Goal: Register for event/course

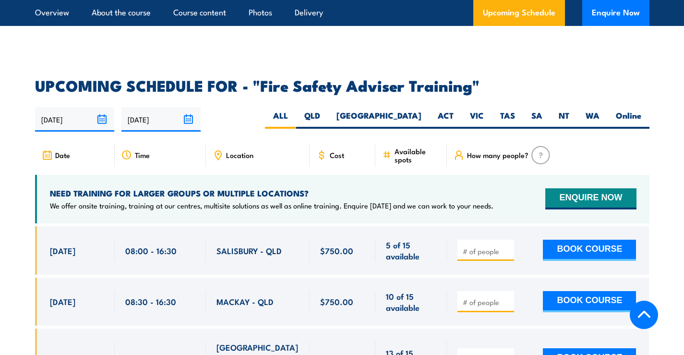
scroll to position [1488, 0]
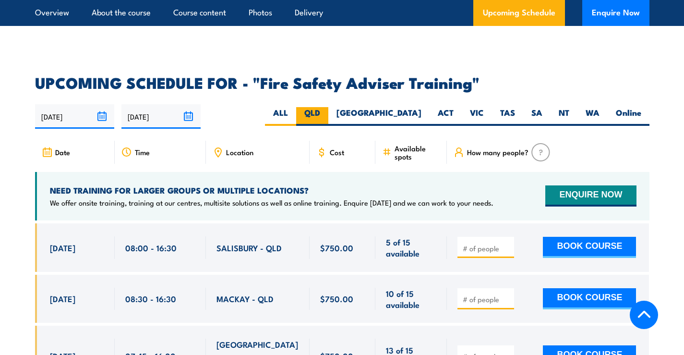
click at [328, 107] on label "QLD" at bounding box center [312, 116] width 32 height 19
click at [326, 107] on input "QLD" at bounding box center [323, 110] width 6 height 6
radio input "true"
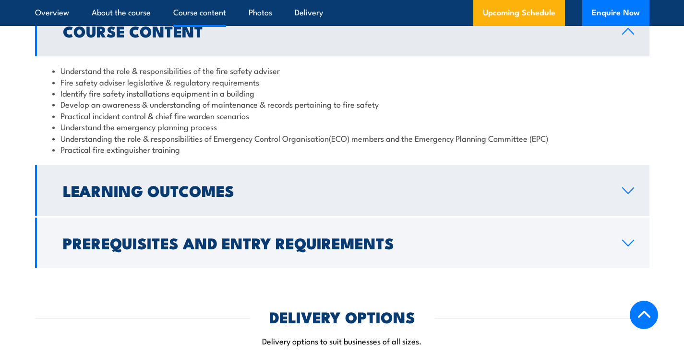
scroll to position [925, 0]
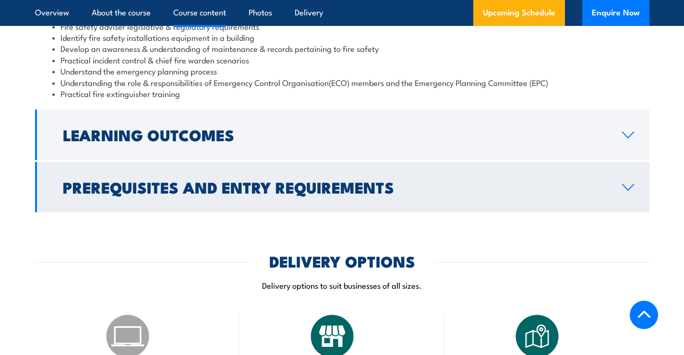
click at [185, 186] on h2 "Prerequisites and Entry Requirements" at bounding box center [335, 186] width 544 height 13
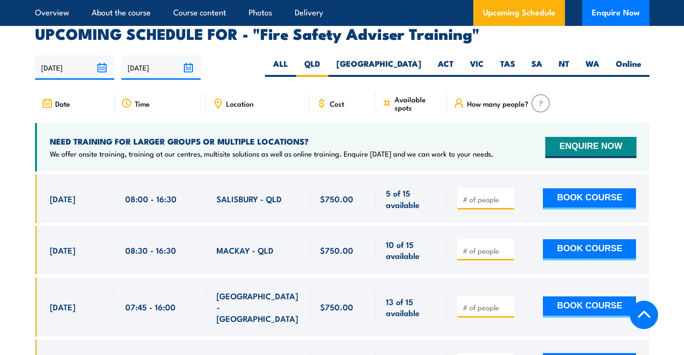
scroll to position [1597, 0]
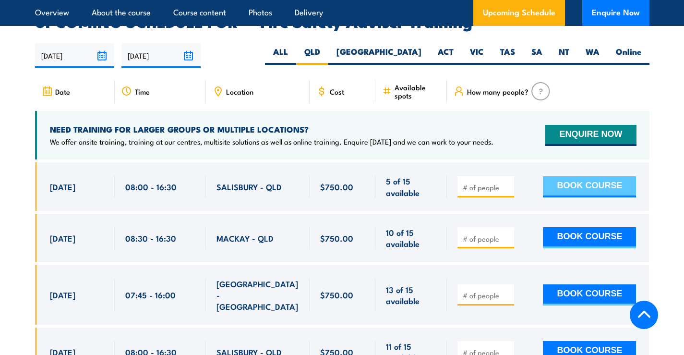
click at [572, 176] on button "BOOK COURSE" at bounding box center [589, 186] width 93 height 21
type input "1"
click at [577, 176] on button "BOOK COURSE" at bounding box center [589, 186] width 93 height 21
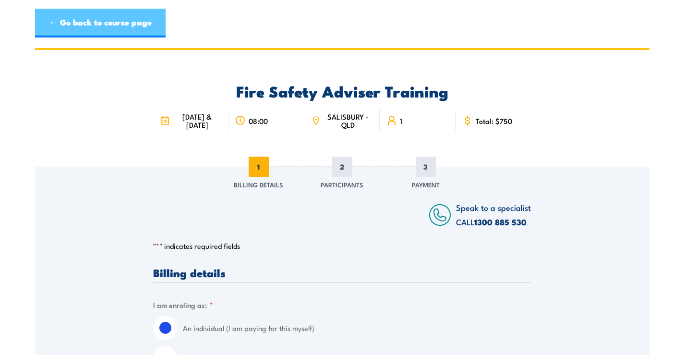
click at [66, 17] on link "← Go back to course page" at bounding box center [100, 23] width 131 height 29
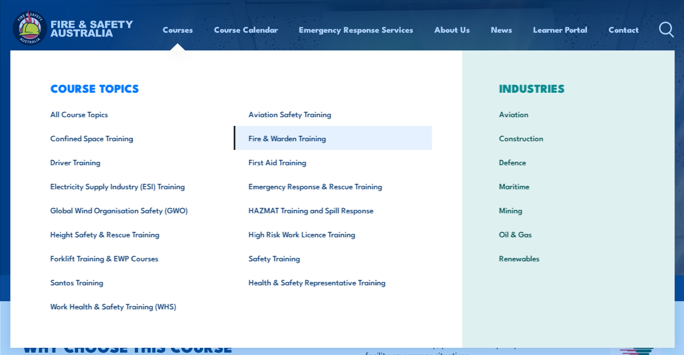
click at [287, 140] on link "Fire & Warden Training" at bounding box center [332, 138] width 198 height 24
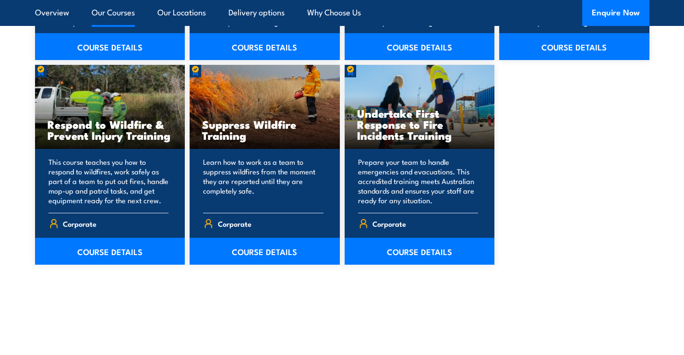
scroll to position [1488, 0]
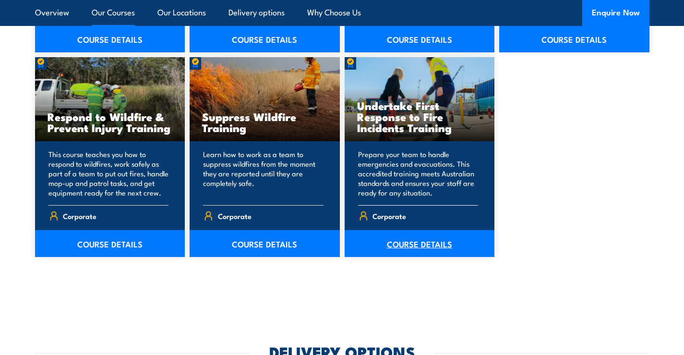
click at [402, 239] on link "COURSE DETAILS" at bounding box center [420, 243] width 150 height 27
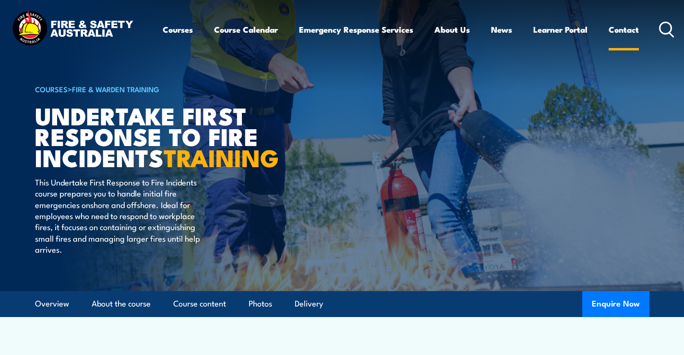
click at [628, 30] on link "Contact" at bounding box center [624, 29] width 30 height 25
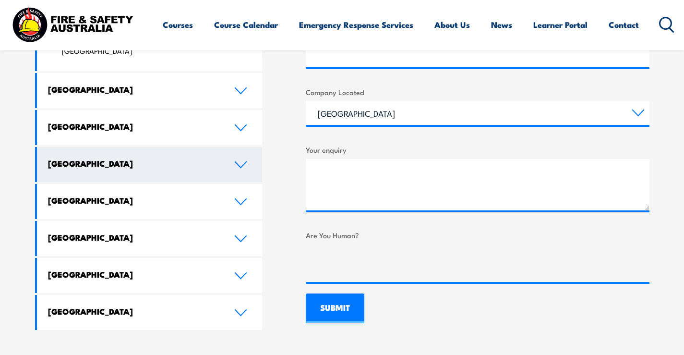
scroll to position [432, 0]
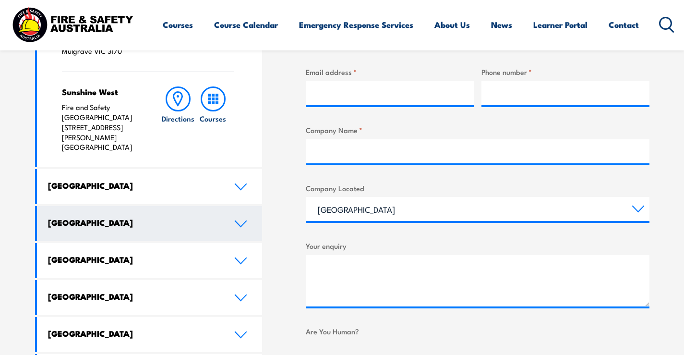
click at [76, 217] on h4 "[GEOGRAPHIC_DATA]" at bounding box center [134, 222] width 172 height 11
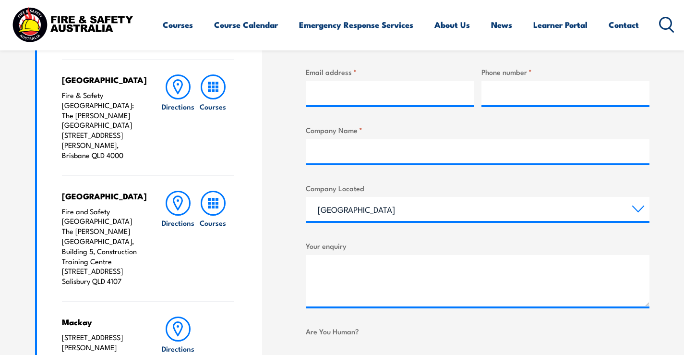
drag, startPoint x: 98, startPoint y: 222, endPoint x: 127, endPoint y: 261, distance: 48.4
click at [127, 261] on p "Fire and Safety Australia The Bob Marshman Building, Building 5, Construction T…" at bounding box center [102, 246] width 80 height 80
copy p "Construction Training Centre 460-492 Beaudesert Road Salisbury QLD 4107"
drag, startPoint x: 62, startPoint y: 106, endPoint x: 128, endPoint y: 134, distance: 72.1
click at [128, 134] on p "Fire & Safety Australia: The George Williams Hotel 317-325 George Street, Brisb…" at bounding box center [102, 125] width 80 height 70
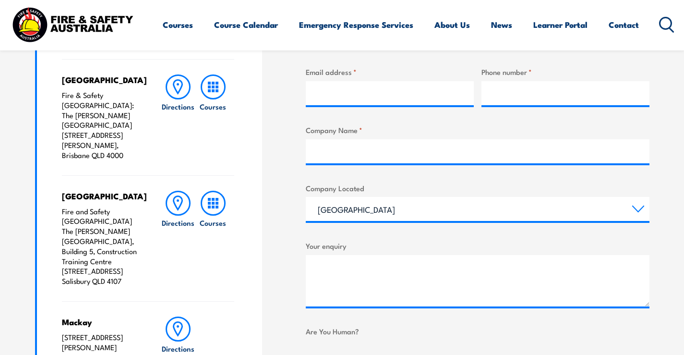
copy p "The George Williams Hotel 317-325 George Street, Brisbane QLD 4000"
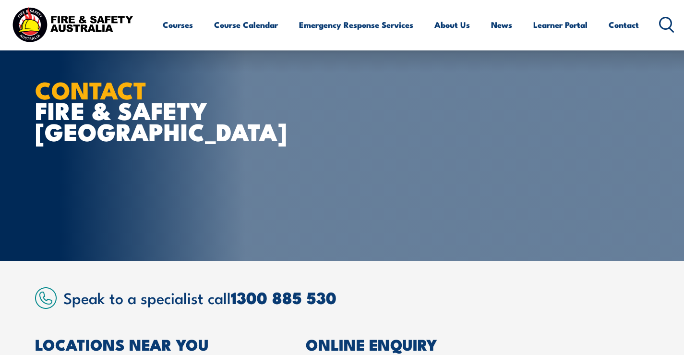
scroll to position [0, 0]
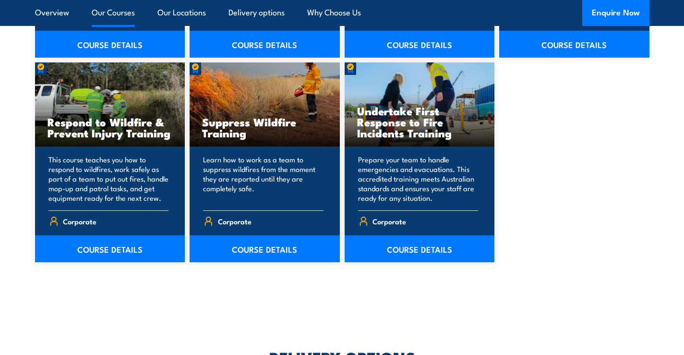
scroll to position [1488, 0]
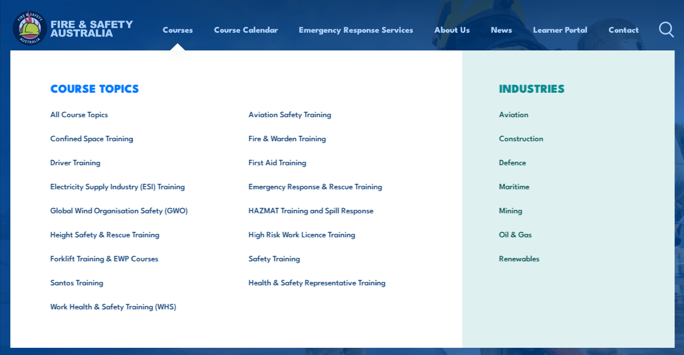
click at [179, 28] on link "Courses" at bounding box center [178, 29] width 30 height 25
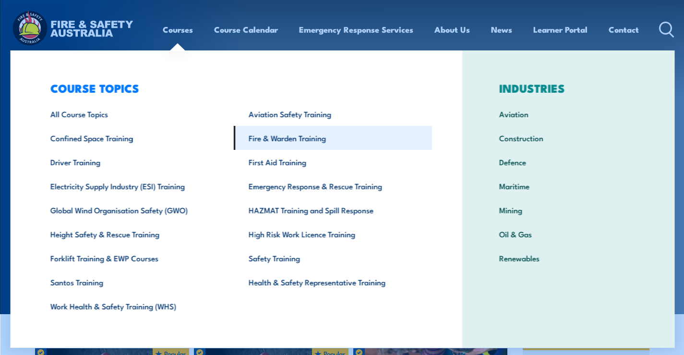
click at [283, 136] on link "Fire & Warden Training" at bounding box center [332, 138] width 198 height 24
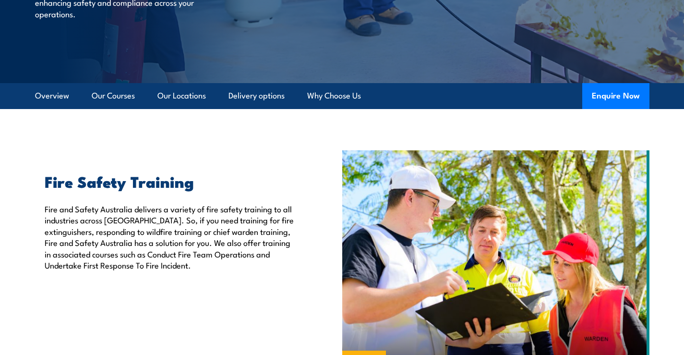
scroll to position [96, 0]
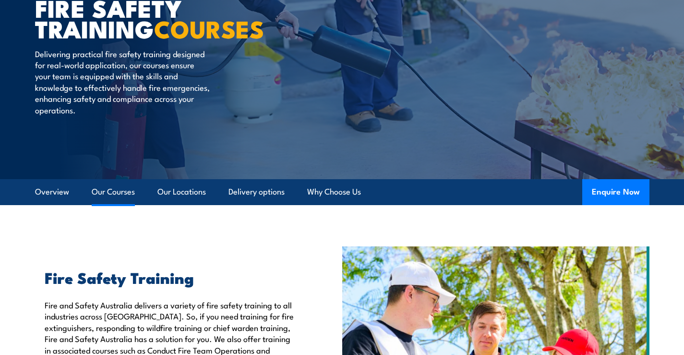
click at [111, 190] on link "Our Courses" at bounding box center [113, 191] width 43 height 25
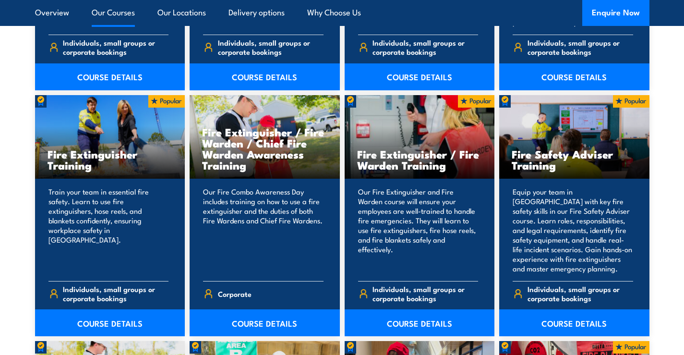
scroll to position [968, 0]
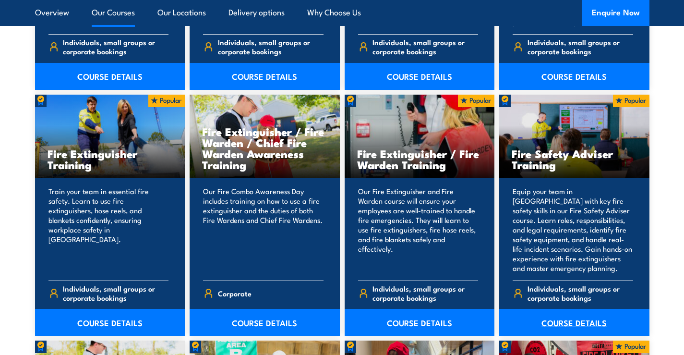
click at [562, 316] on link "COURSE DETAILS" at bounding box center [574, 322] width 150 height 27
click at [561, 322] on link "COURSE DETAILS" at bounding box center [574, 322] width 150 height 27
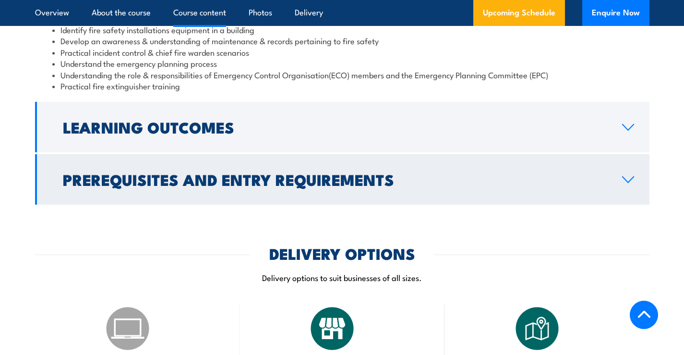
scroll to position [960, 0]
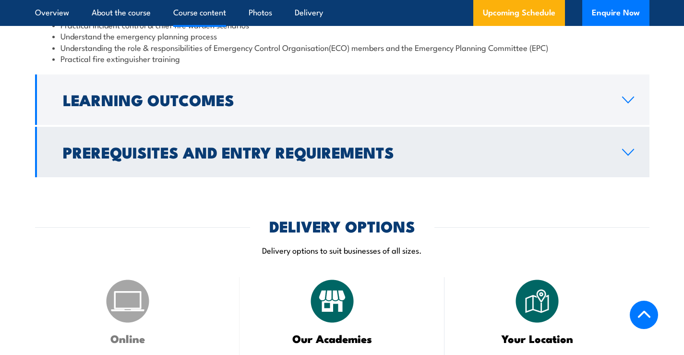
click at [194, 154] on h2 "Prerequisites and Entry Requirements" at bounding box center [335, 151] width 544 height 13
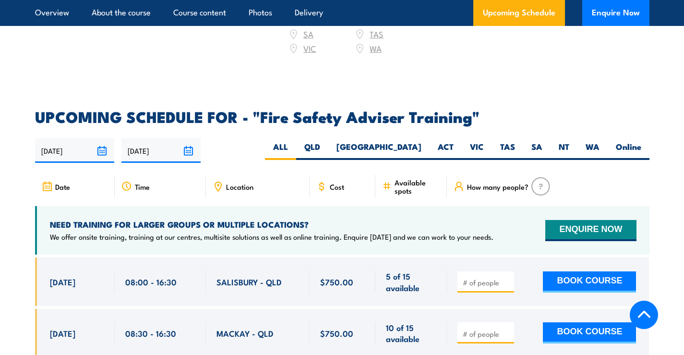
scroll to position [1503, 0]
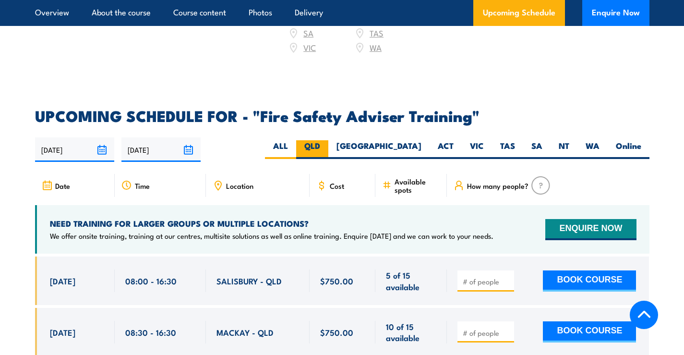
click at [328, 140] on label "QLD" at bounding box center [312, 149] width 32 height 19
click at [326, 140] on input "QLD" at bounding box center [323, 143] width 6 height 6
radio input "true"
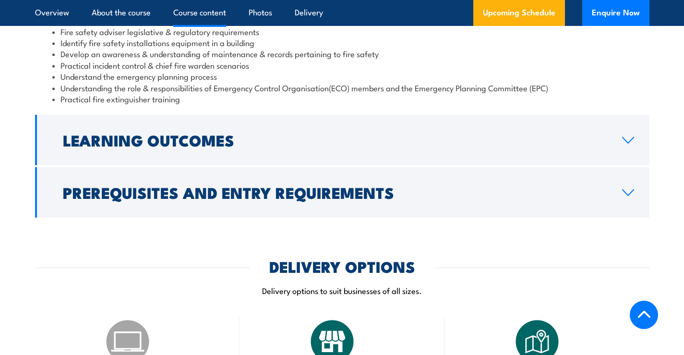
scroll to position [925, 0]
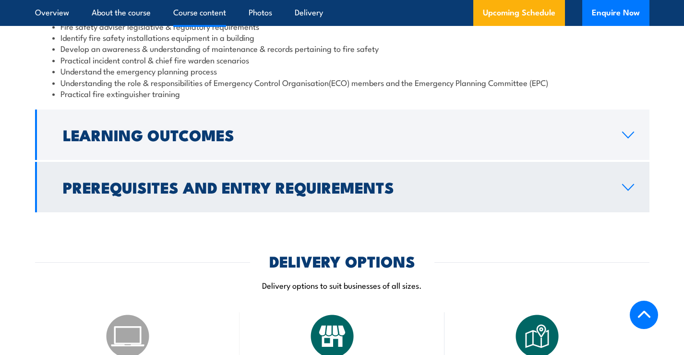
click at [157, 191] on h2 "Prerequisites and Entry Requirements" at bounding box center [335, 186] width 544 height 13
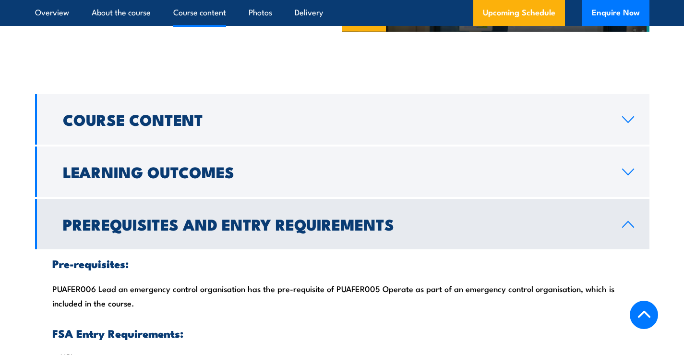
scroll to position [541, 0]
